Goal: Task Accomplishment & Management: Complete application form

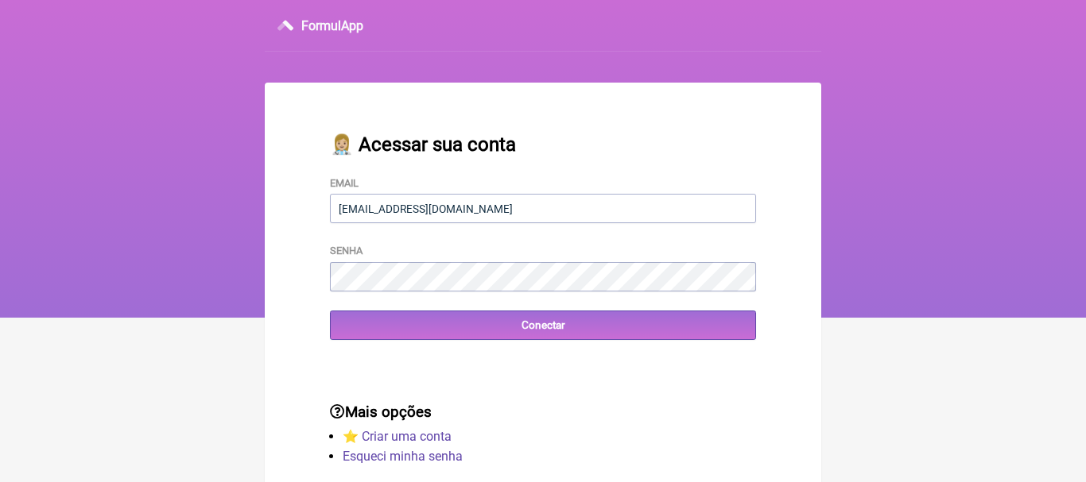
type input "[EMAIL_ADDRESS][DOMAIN_NAME]"
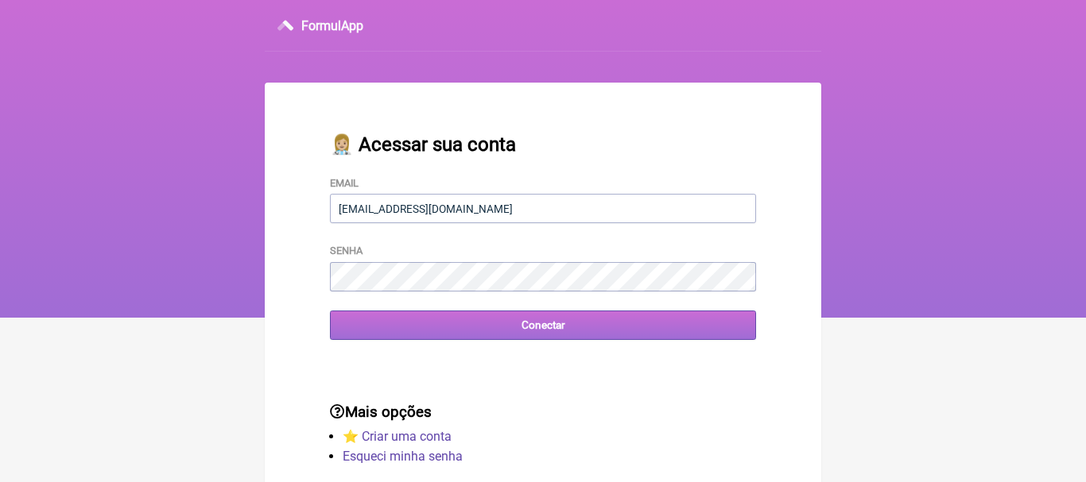
click at [534, 326] on input "Conectar" at bounding box center [543, 325] width 426 height 29
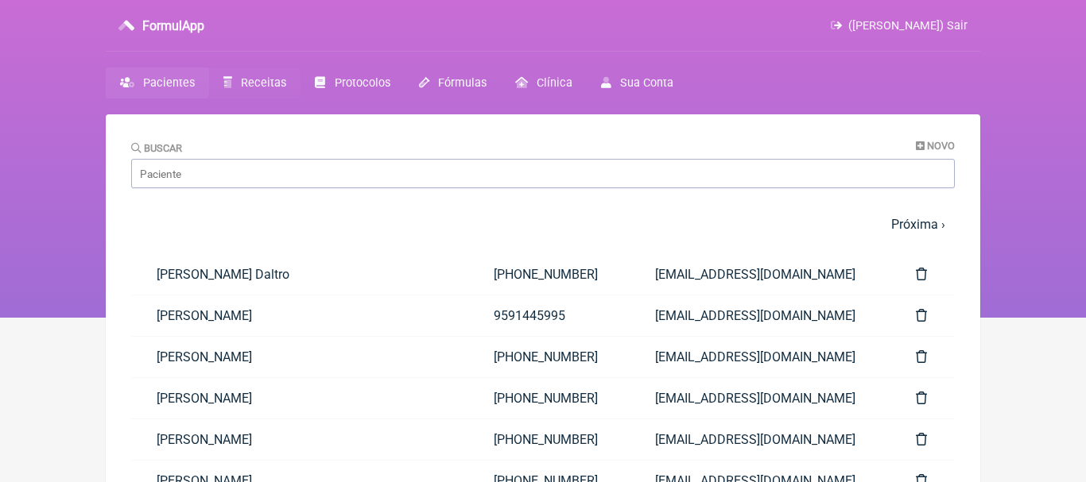
click at [257, 85] on span "Receitas" at bounding box center [263, 83] width 45 height 14
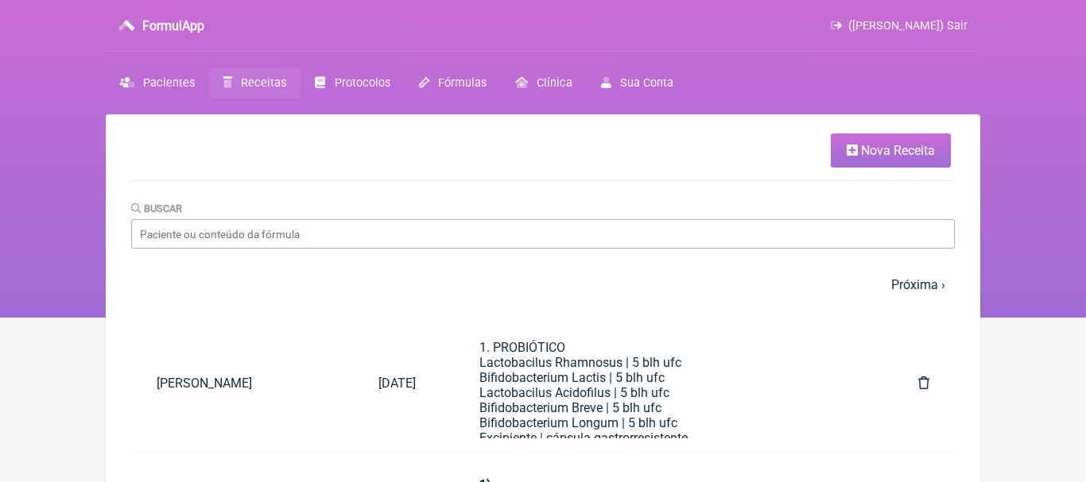
click at [861, 149] on span "Nova Receita" at bounding box center [898, 150] width 74 height 15
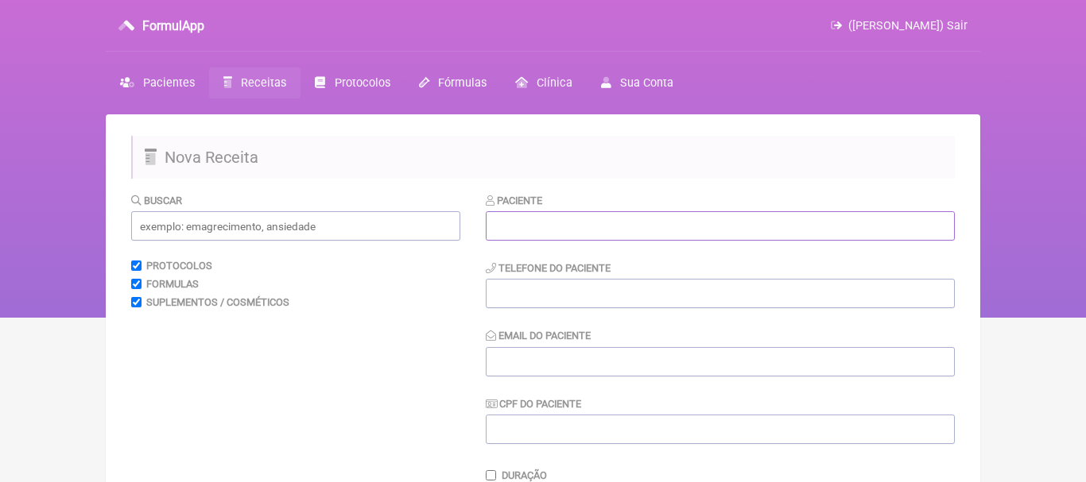
click at [594, 234] on input "text" at bounding box center [720, 225] width 469 height 29
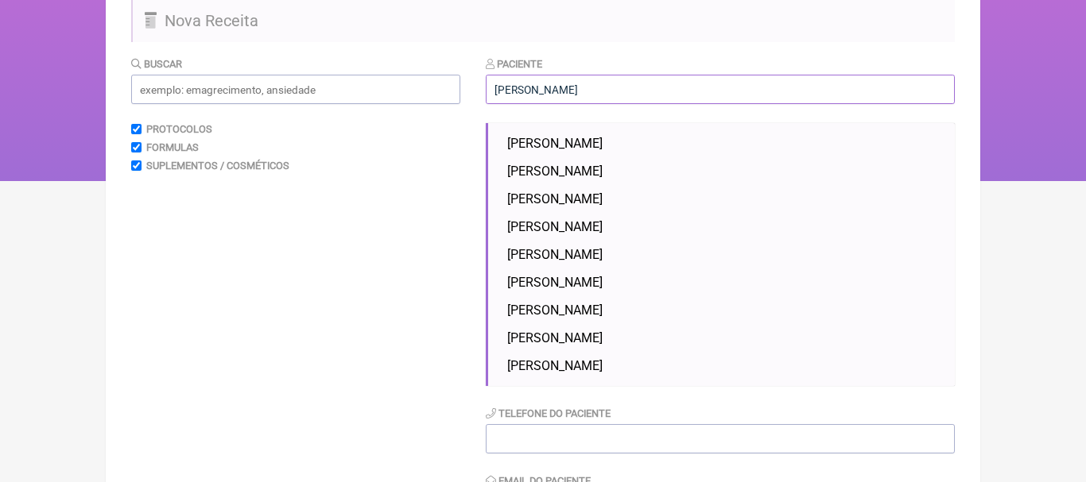
scroll to position [157, 0]
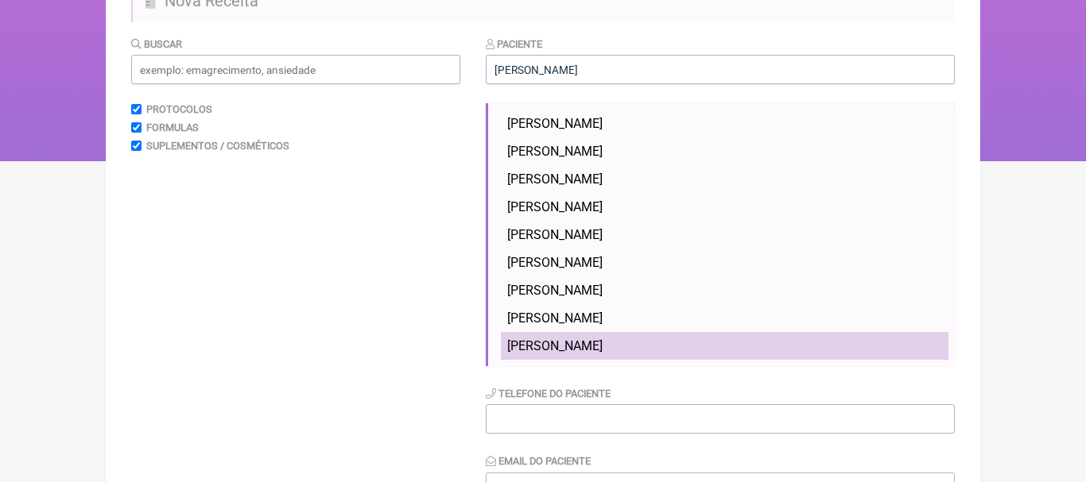
click at [602, 343] on span "[PERSON_NAME]" at bounding box center [554, 346] width 95 height 15
type input "[PERSON_NAME]"
type input "[PHONE_NUMBER]"
type input "[EMAIL_ADDRESS][DOMAIN_NAME]"
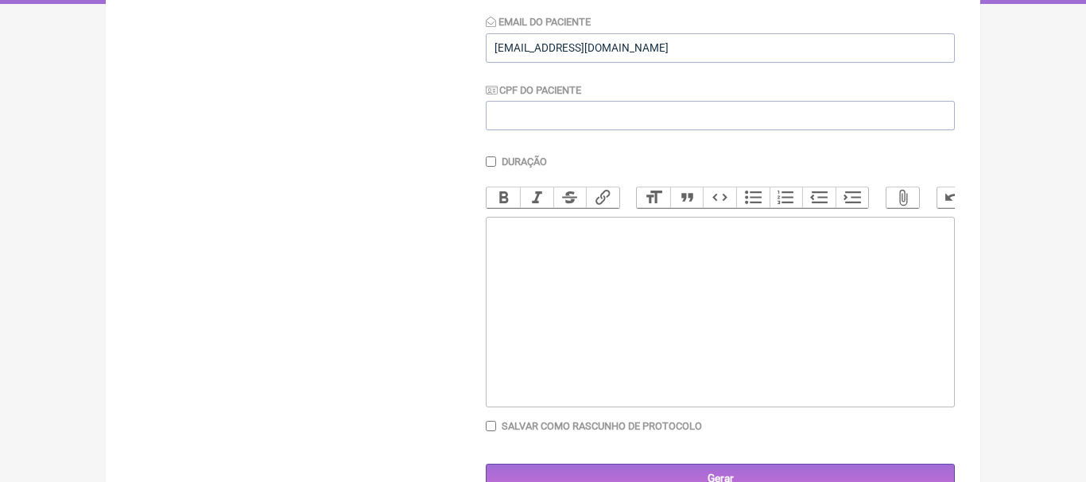
scroll to position [350, 0]
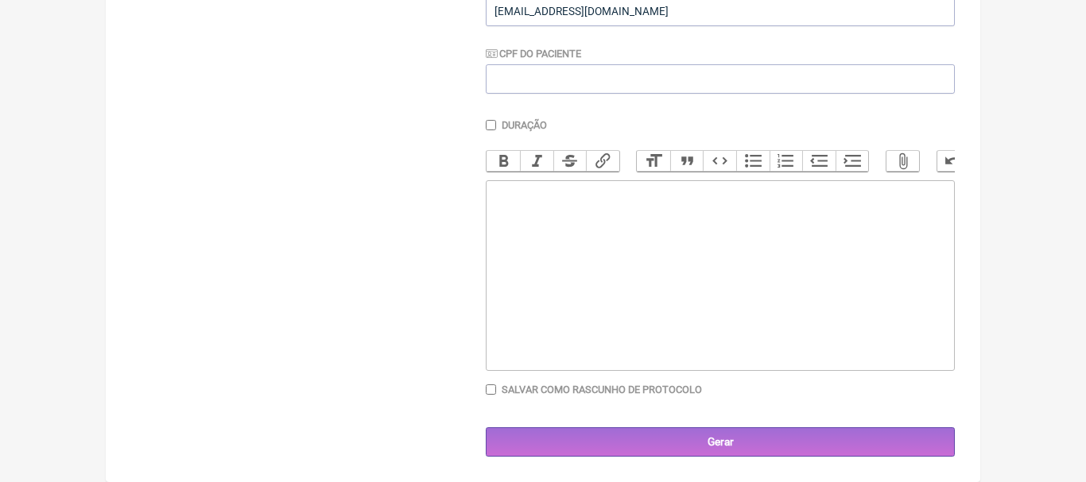
click at [511, 217] on trix-editor at bounding box center [720, 275] width 469 height 191
paste trix-editor "<div>1. Metilcobalamina - 1.000mcg<br>&nbsp; &nbsp; Metilfolato - 1.000mcg<br>&…"
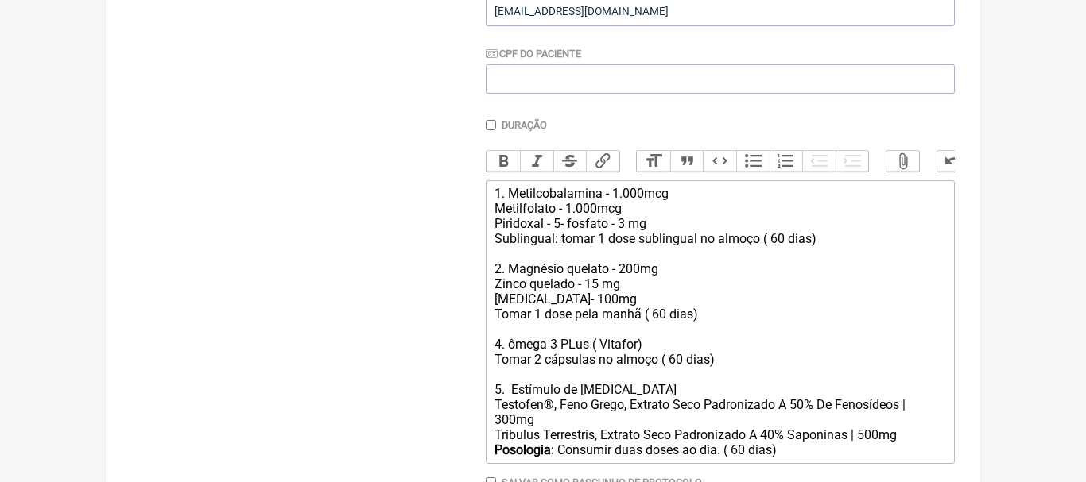
click at [777, 245] on div "1. Metilcobalamina - 1.000mcg Metilfolato - 1.000mcg Piridoxal - 5- fosfato - 3…" at bounding box center [719, 291] width 451 height 211
click at [656, 314] on div "1. Metilcobalamina - 1.000mcg Metilfolato - 1.000mcg Piridoxal - 5- fosfato - 3…" at bounding box center [719, 291] width 451 height 211
click at [675, 362] on div "1. Metilcobalamina - 1.000mcg Metilfolato - 1.000mcg Piridoxal - 5- fosfato - 3…" at bounding box center [719, 291] width 451 height 211
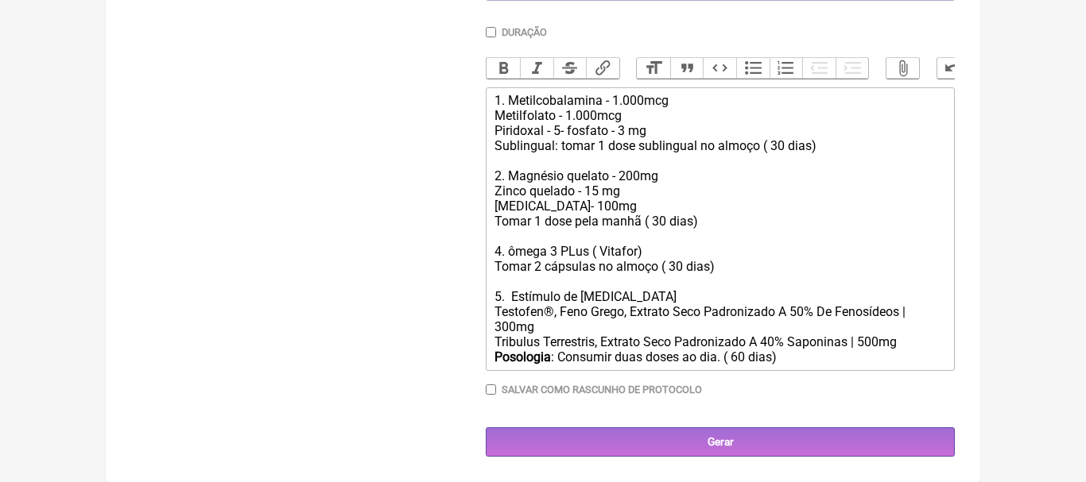
click at [742, 357] on div "Posologia : Consumir duas doses ao dia. ( 60 dias)" at bounding box center [719, 357] width 451 height 15
type trix-editor "<div>1. Metilcobalamina - 1.000mcg<br>&nbsp; &nbsp; Metilfolato - 1.000mcg<br>&…"
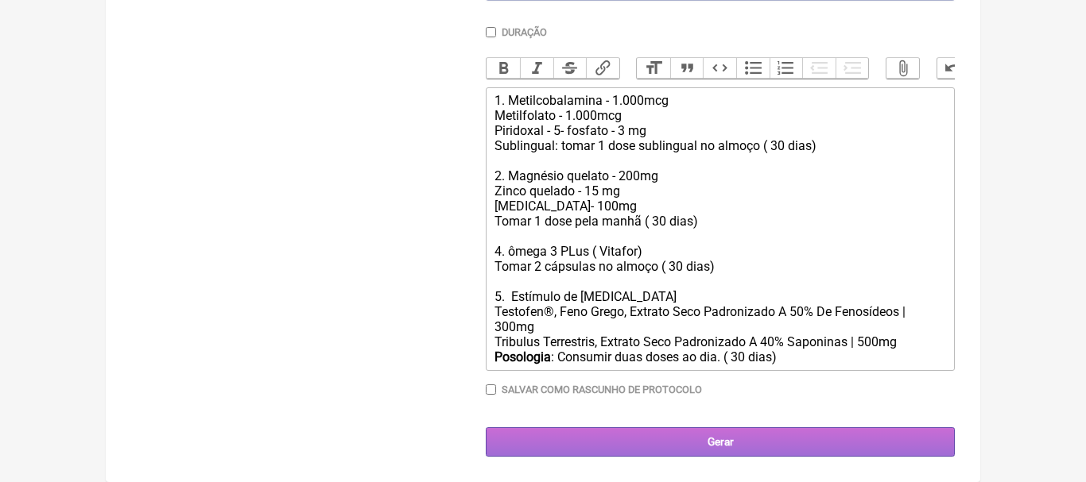
click at [728, 444] on input "Gerar" at bounding box center [720, 442] width 469 height 29
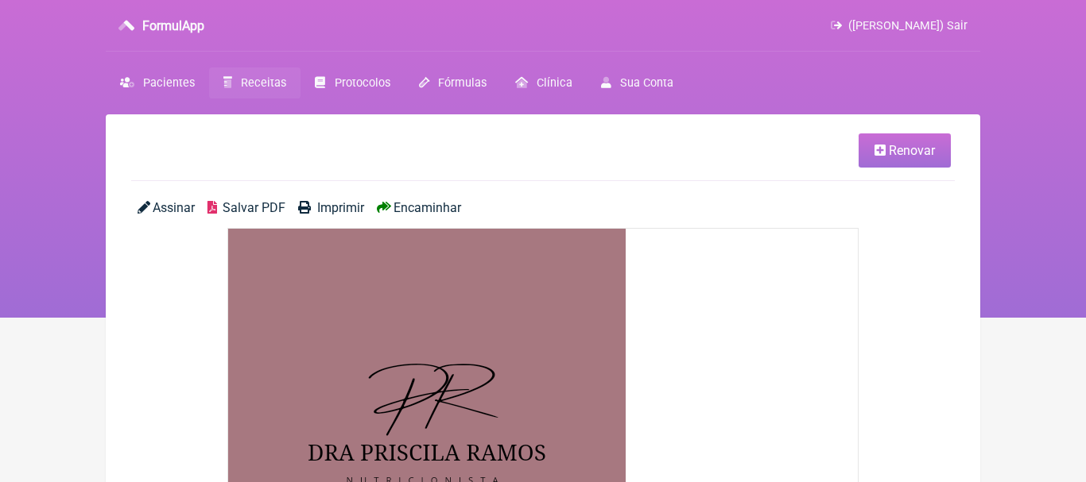
click at [445, 210] on span "Encaminhar" at bounding box center [427, 207] width 68 height 15
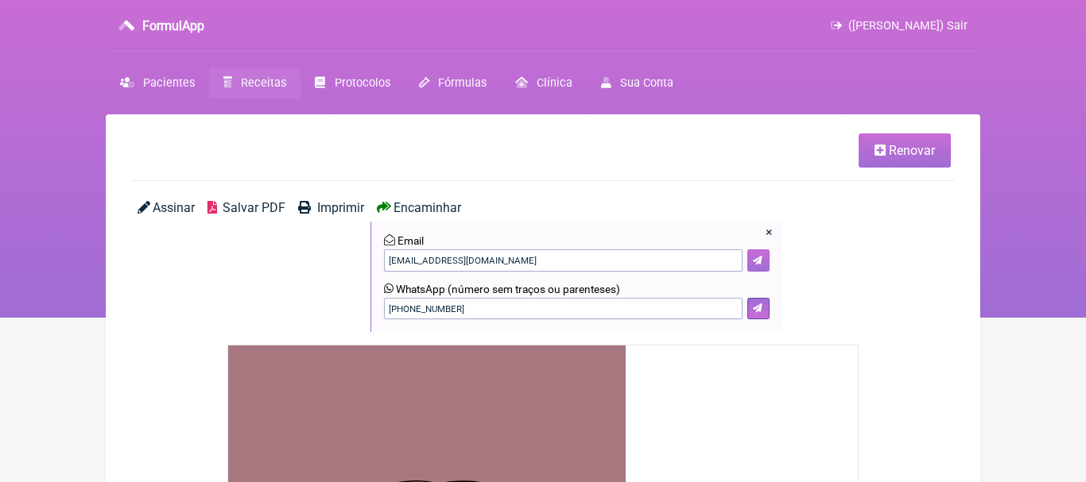
click at [753, 259] on icon at bounding box center [758, 261] width 10 height 10
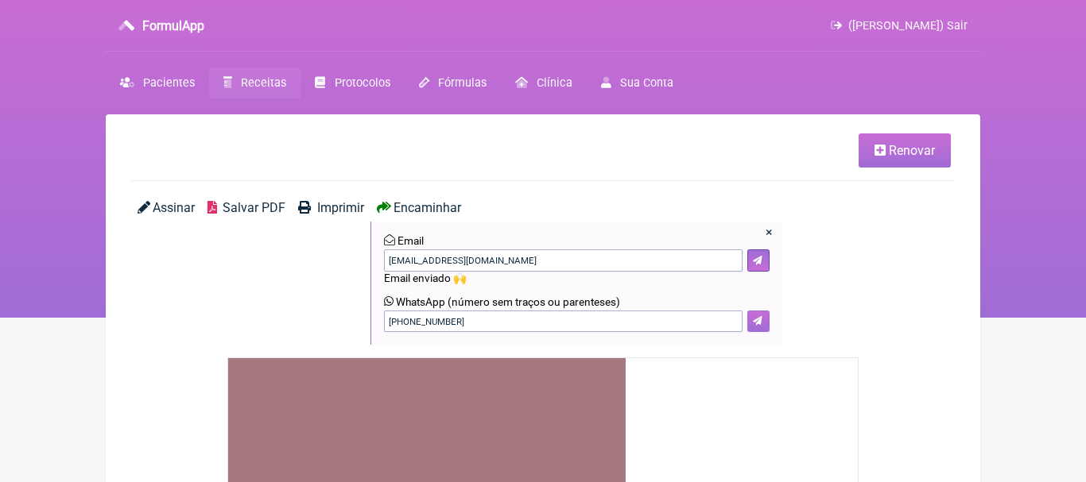
click at [758, 321] on icon at bounding box center [758, 321] width 10 height 10
